Goal: Information Seeking & Learning: Learn about a topic

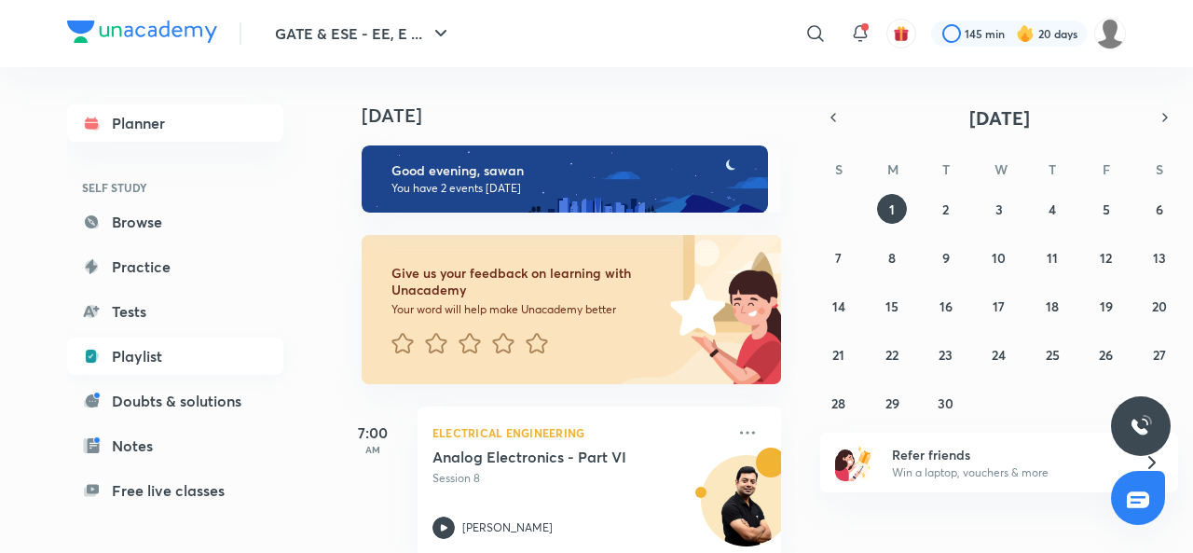
click at [134, 355] on link "Playlist" at bounding box center [175, 355] width 216 height 37
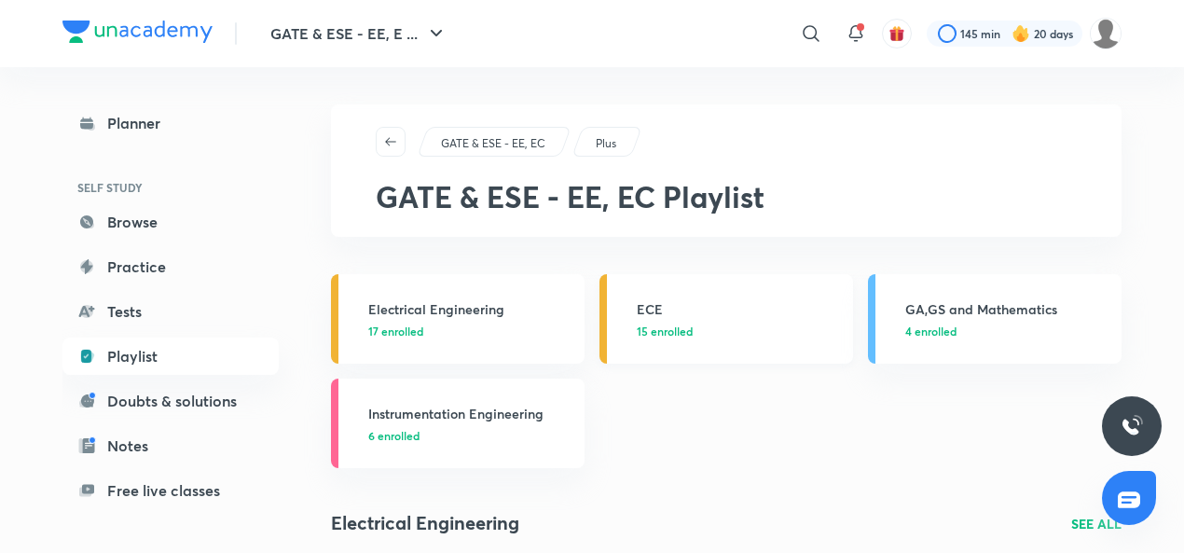
click at [664, 301] on h3 "ECE" at bounding box center [739, 309] width 205 height 20
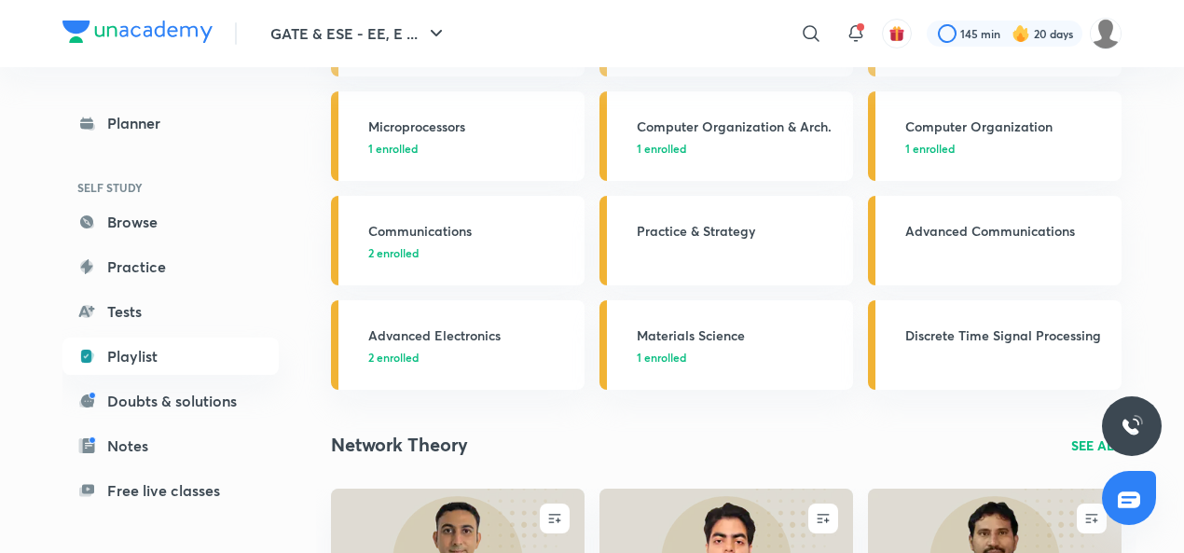
scroll to position [471, 0]
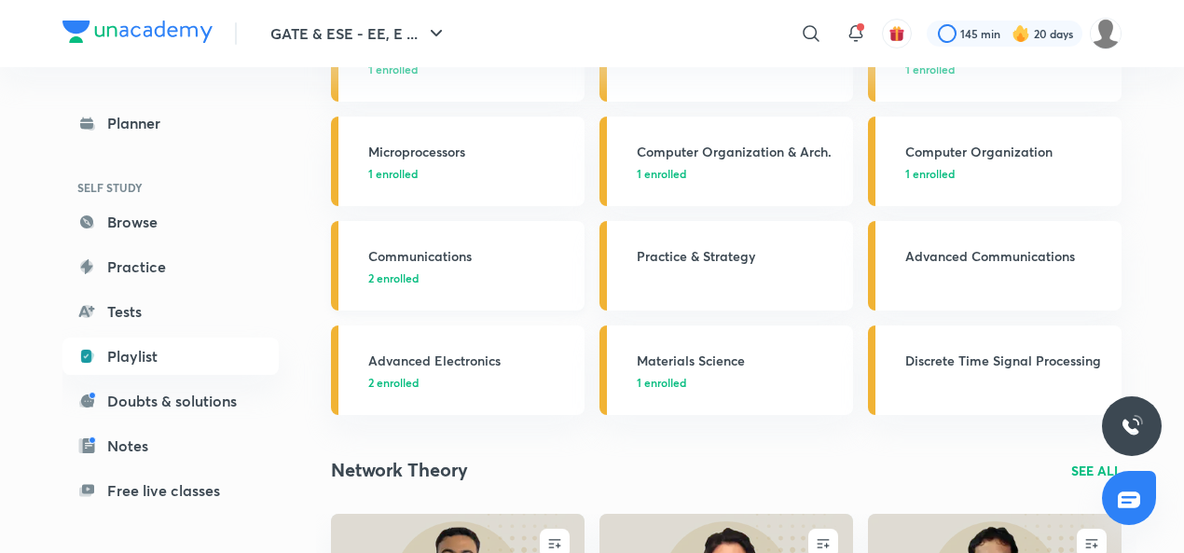
click at [388, 253] on h3 "Communications" at bounding box center [470, 256] width 205 height 20
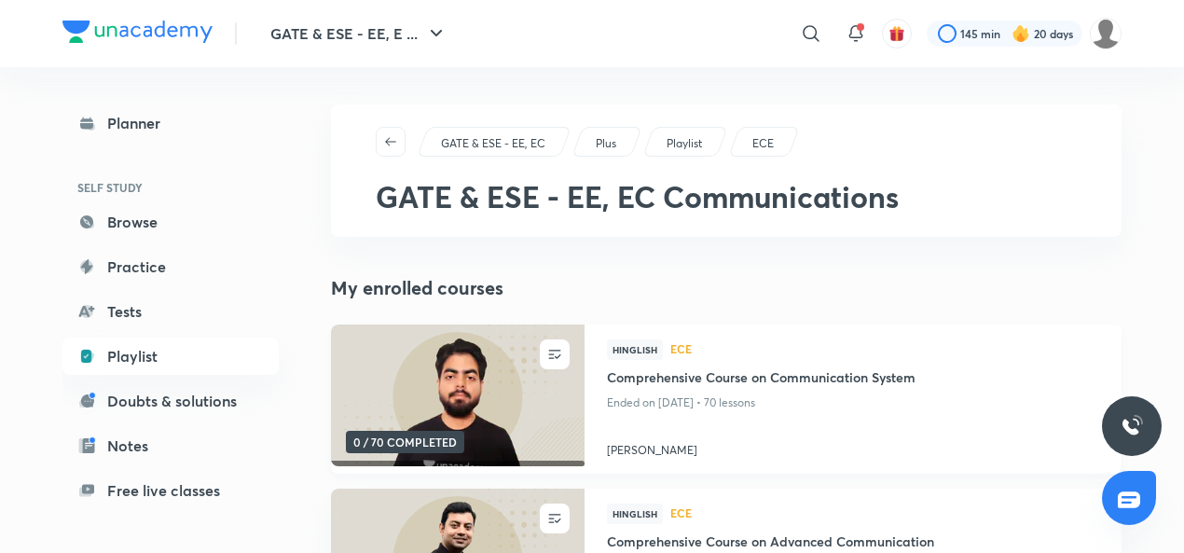
click at [626, 451] on h4 "[PERSON_NAME]" at bounding box center [853, 446] width 492 height 24
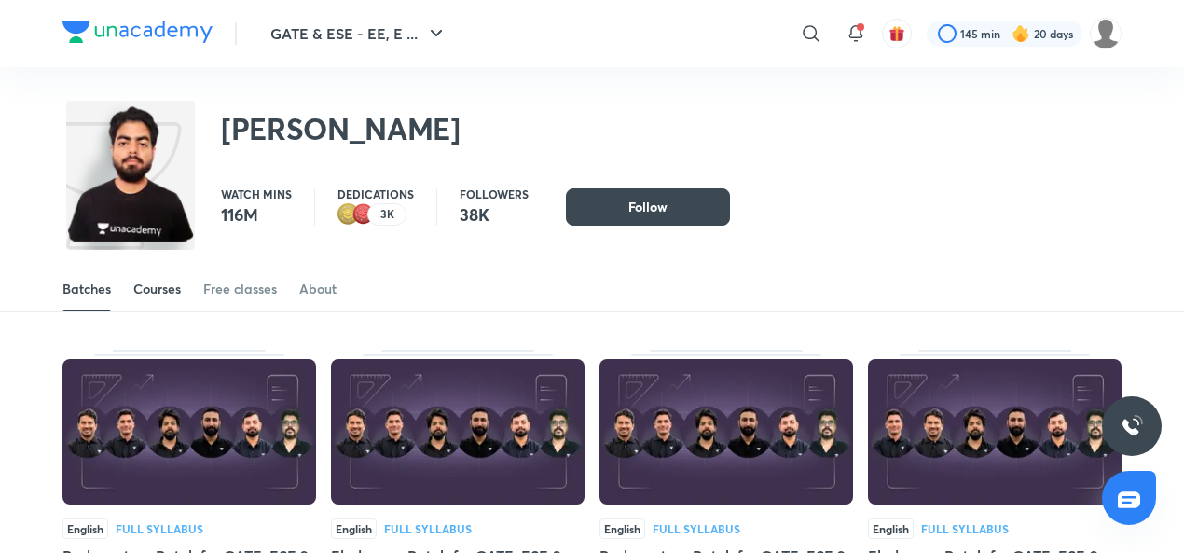
click at [155, 286] on div "Courses" at bounding box center [157, 289] width 48 height 19
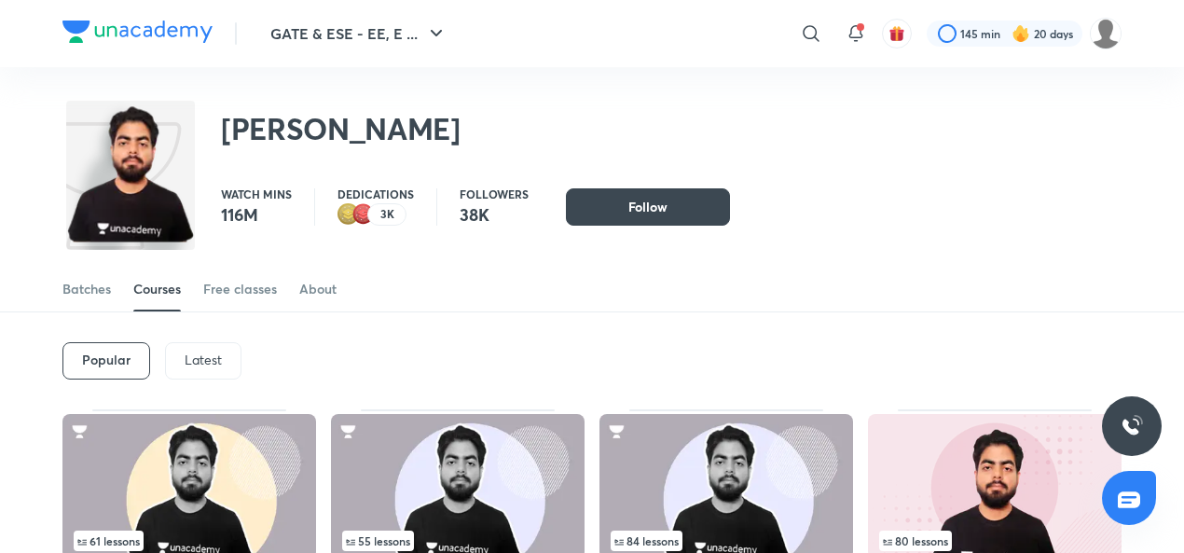
click at [206, 359] on p "Latest" at bounding box center [203, 359] width 37 height 15
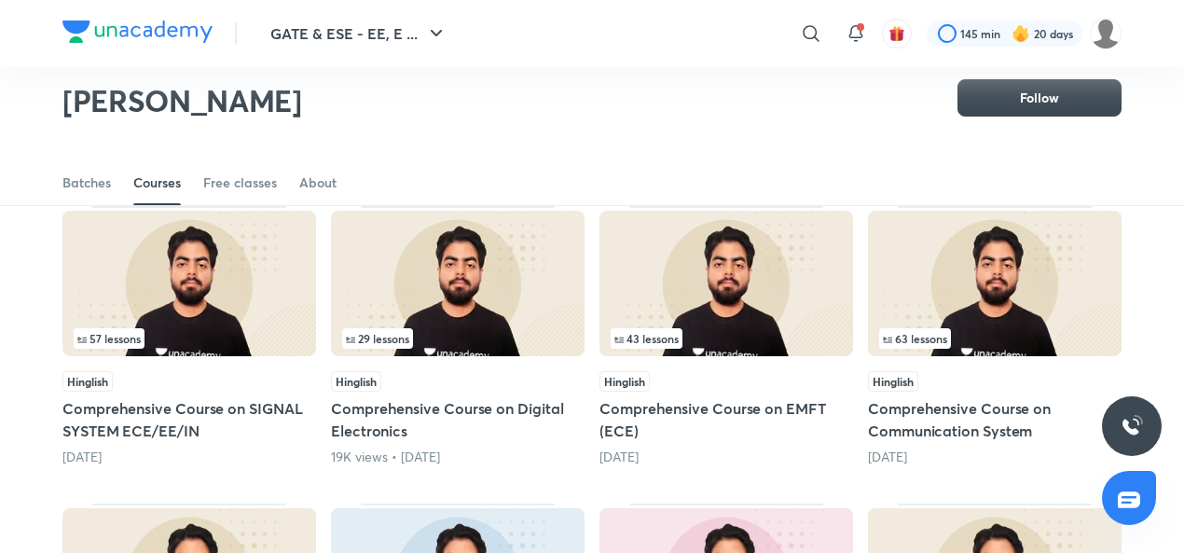
scroll to position [451, 0]
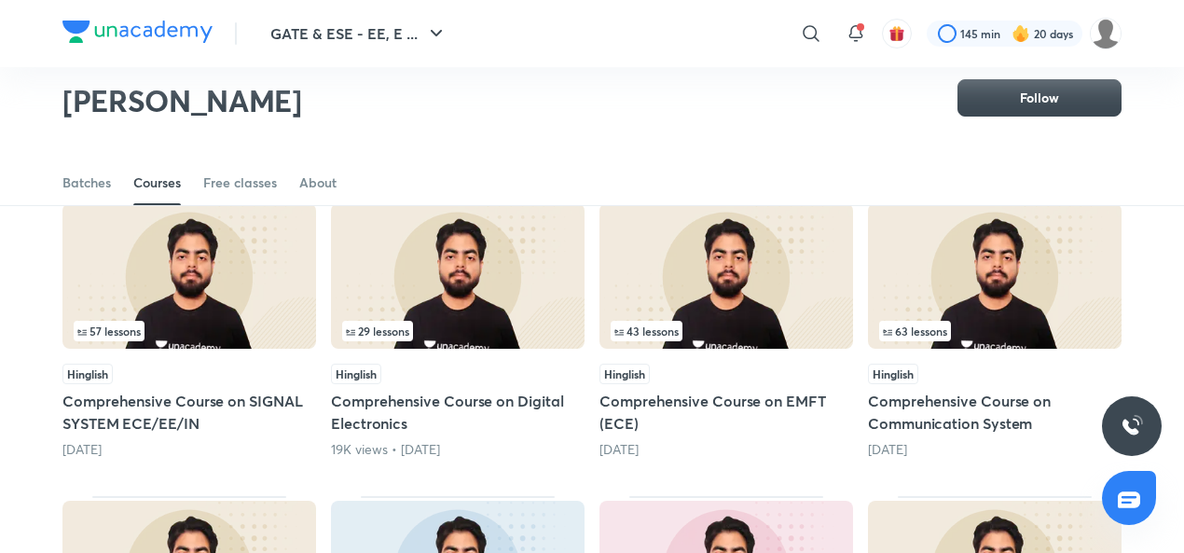
click at [466, 279] on img at bounding box center [458, 275] width 254 height 145
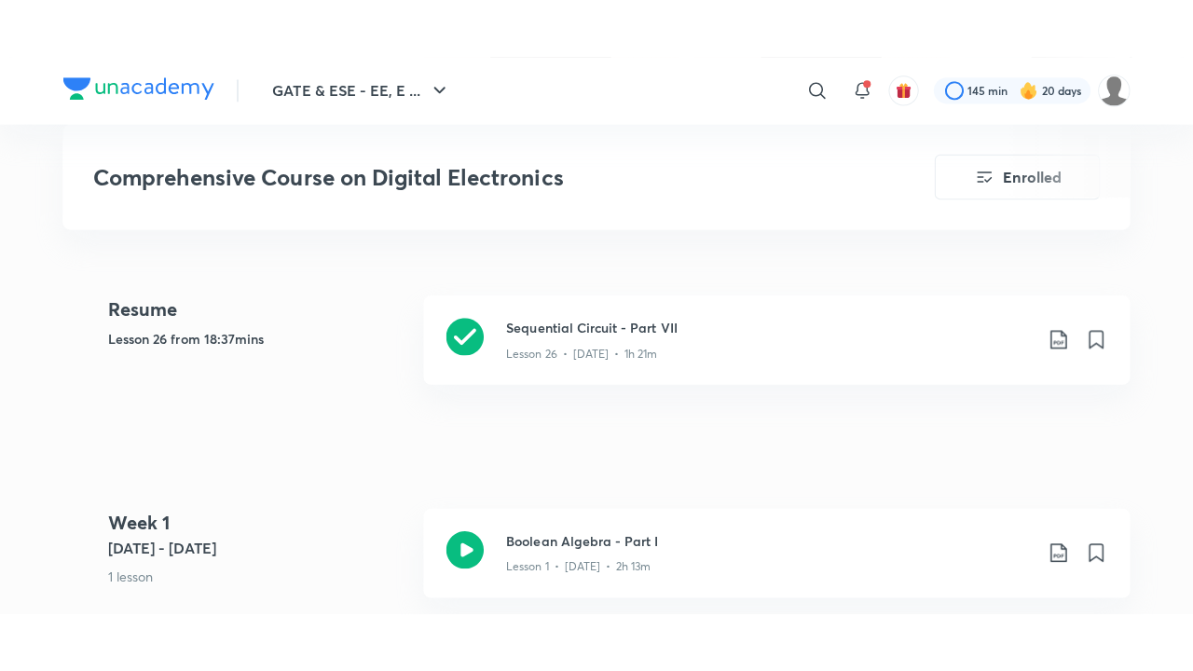
scroll to position [833, 0]
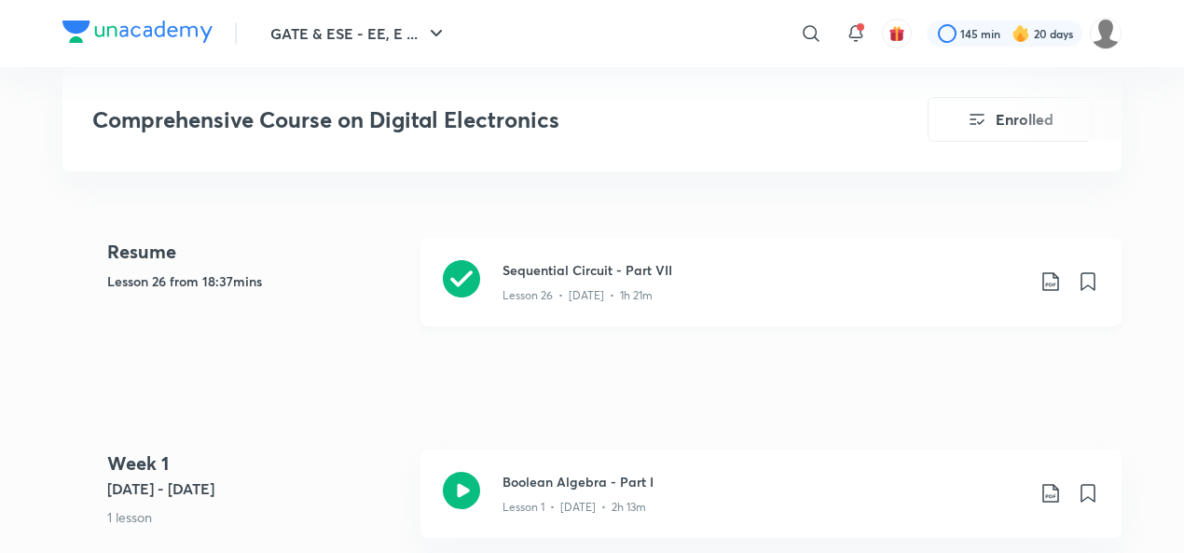
click at [461, 278] on icon at bounding box center [461, 278] width 37 height 37
